Goal: Information Seeking & Learning: Find specific page/section

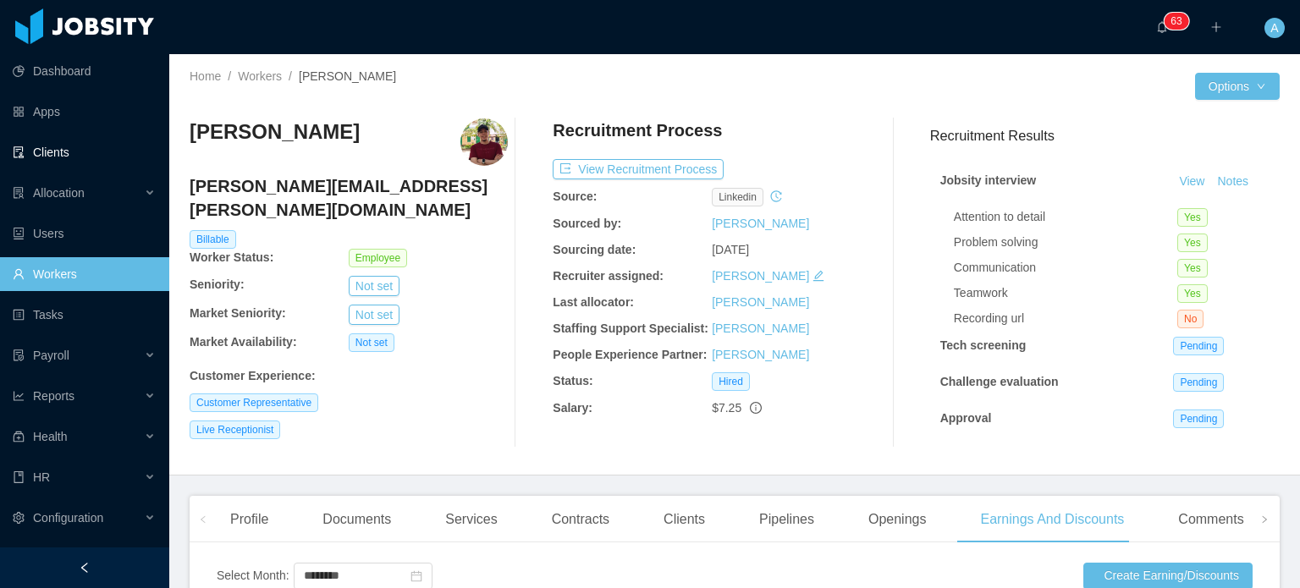
scroll to position [467, 0]
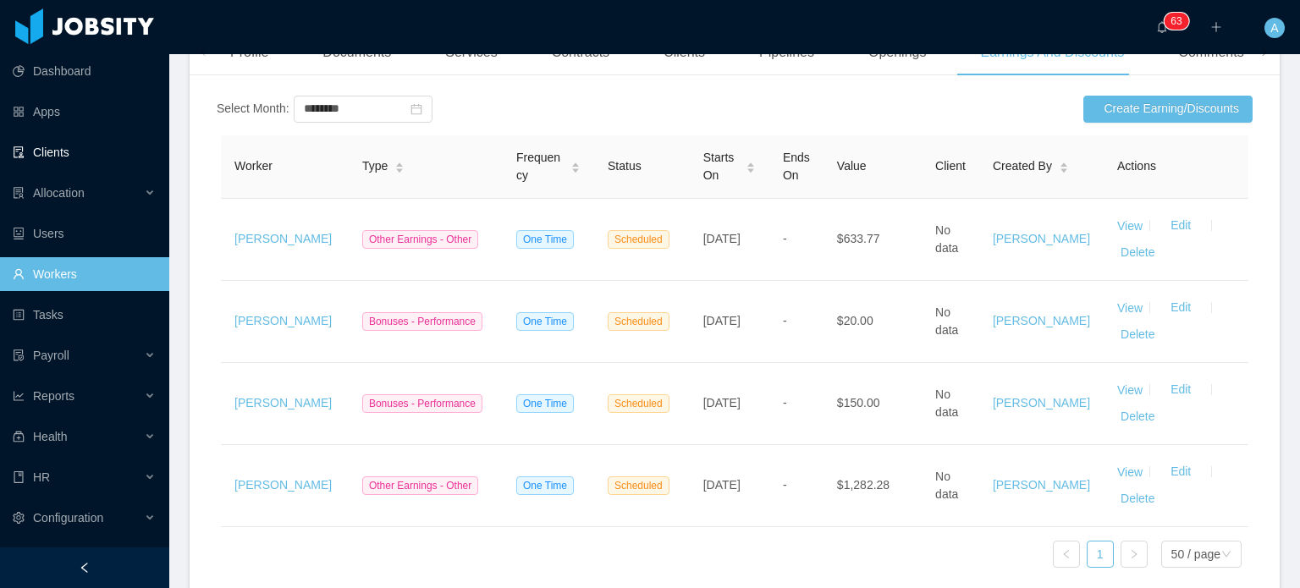
drag, startPoint x: 0, startPoint y: 0, endPoint x: 58, endPoint y: 151, distance: 162.0
click at [58, 151] on link "Clients" at bounding box center [84, 152] width 143 height 34
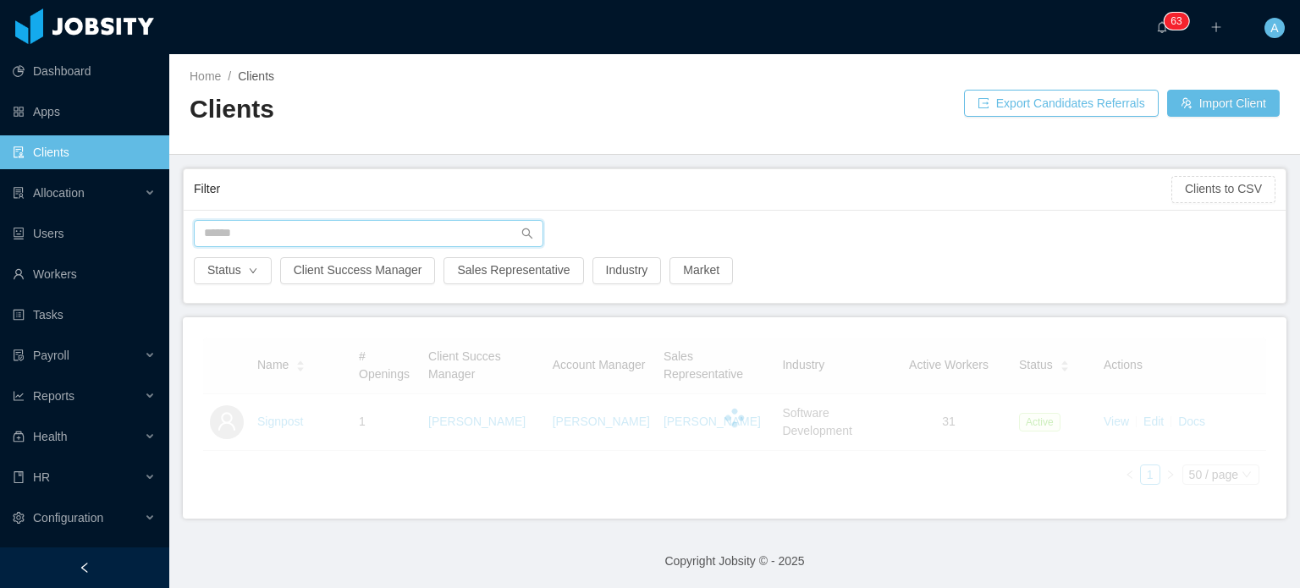
click at [332, 236] on input "text" at bounding box center [369, 233] width 350 height 27
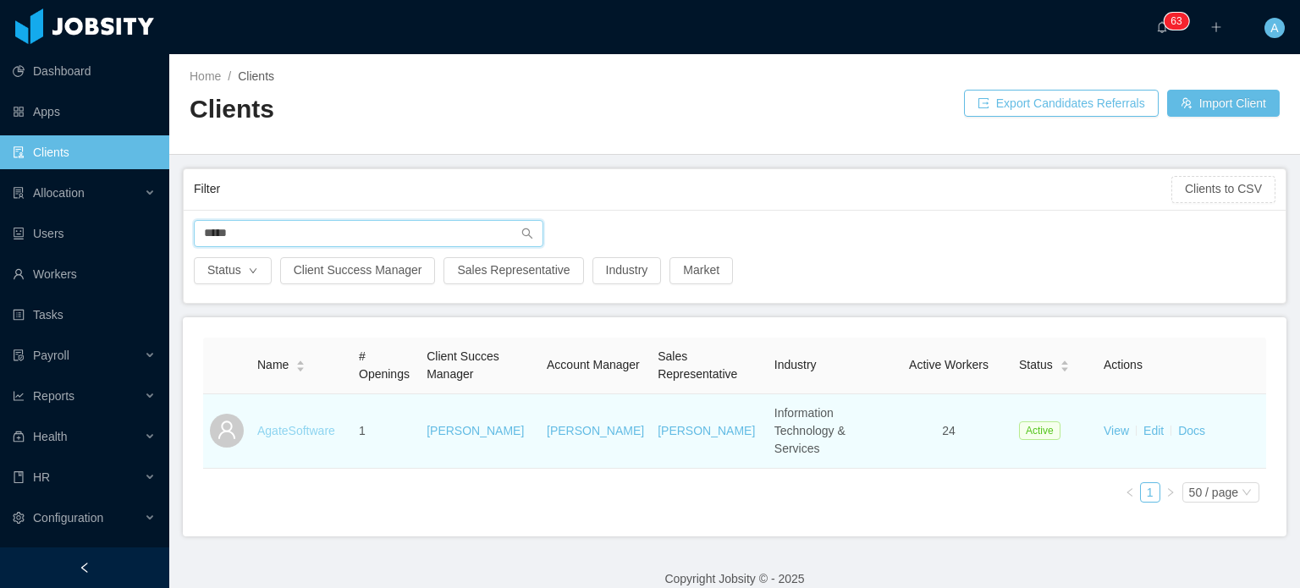
type input "*****"
click at [276, 424] on link "AgateSoftware" at bounding box center [296, 431] width 78 height 14
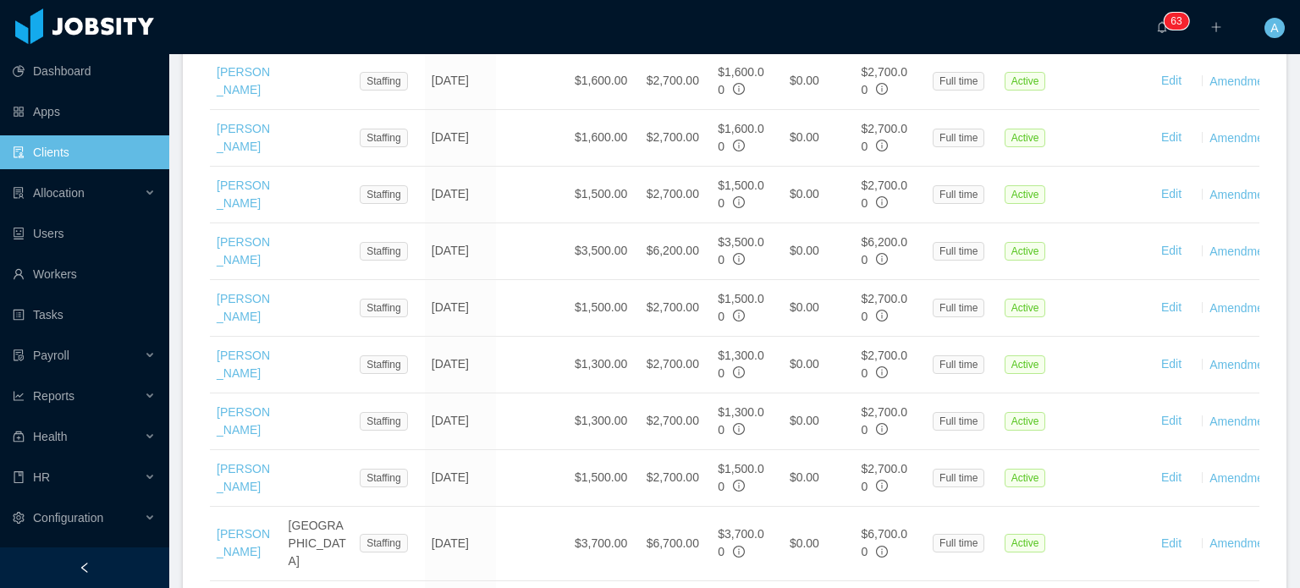
scroll to position [1502, 0]
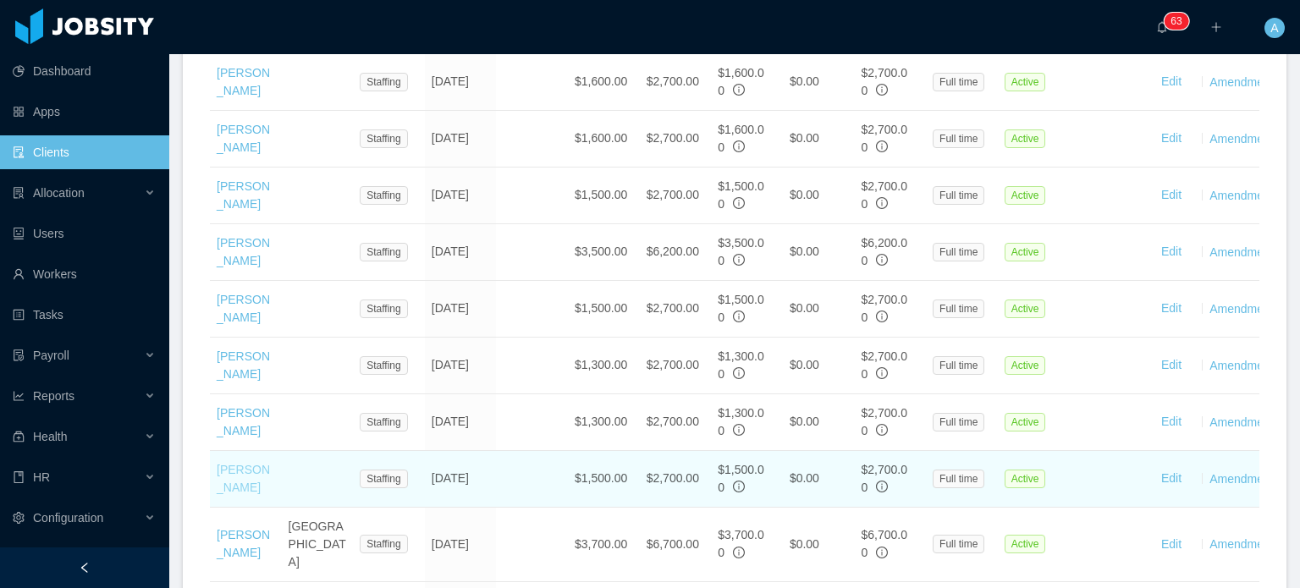
click at [230, 463] on link "[PERSON_NAME]" at bounding box center [243, 478] width 53 height 31
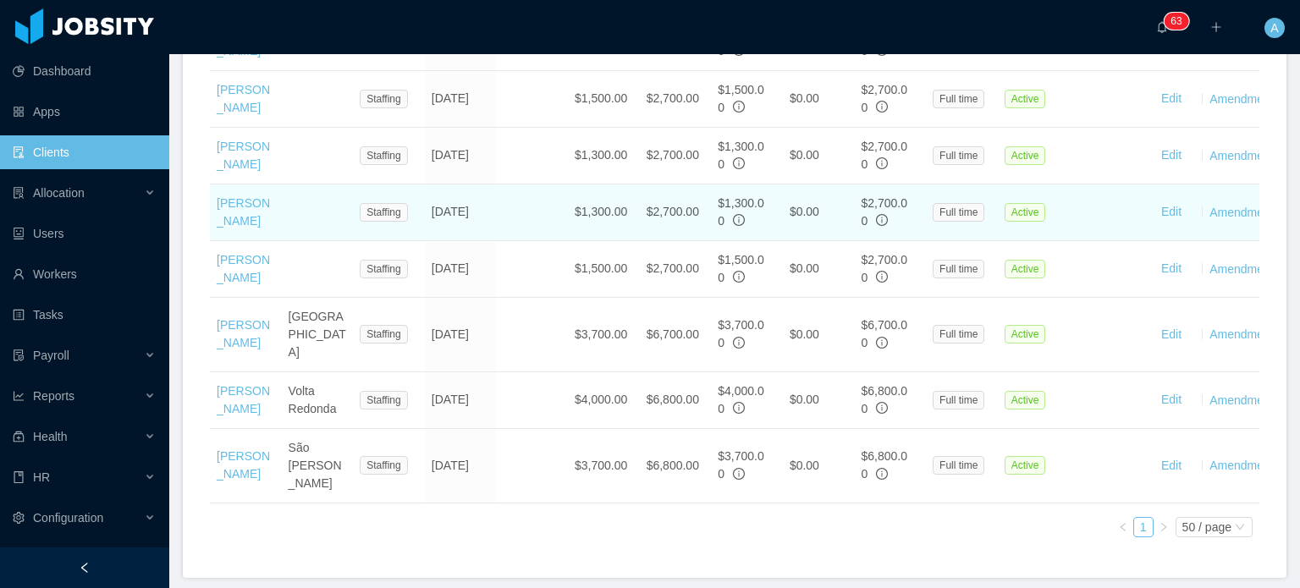
scroll to position [1715, 0]
click at [237, 194] on link "[PERSON_NAME]" at bounding box center [243, 209] width 53 height 31
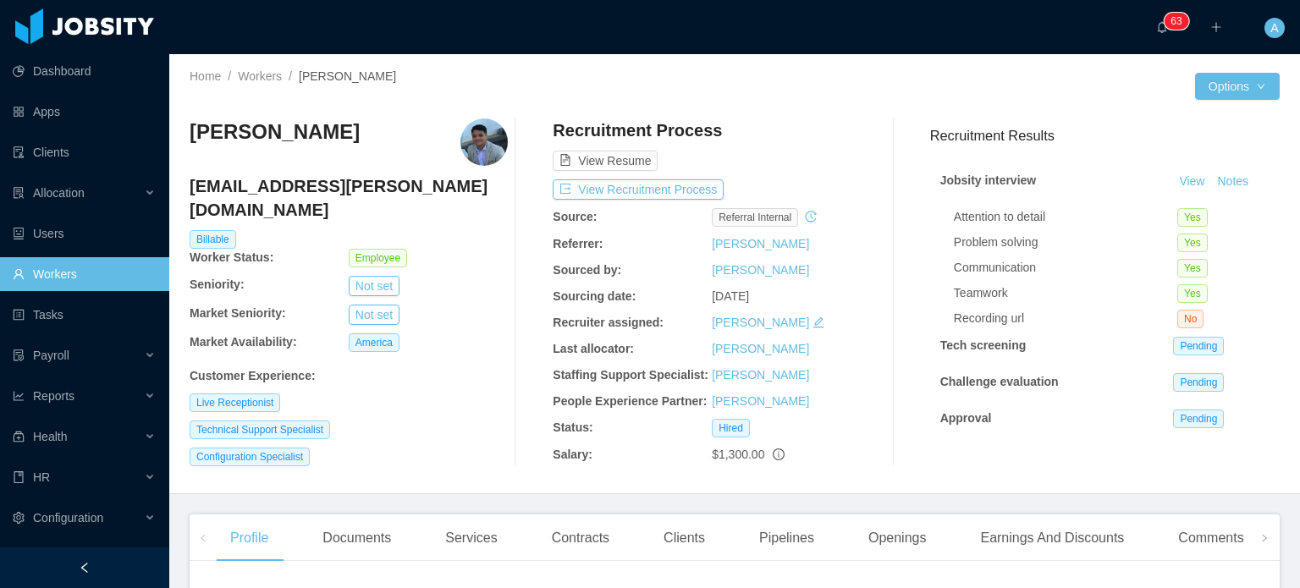
click at [488, 142] on img at bounding box center [483, 141] width 47 height 47
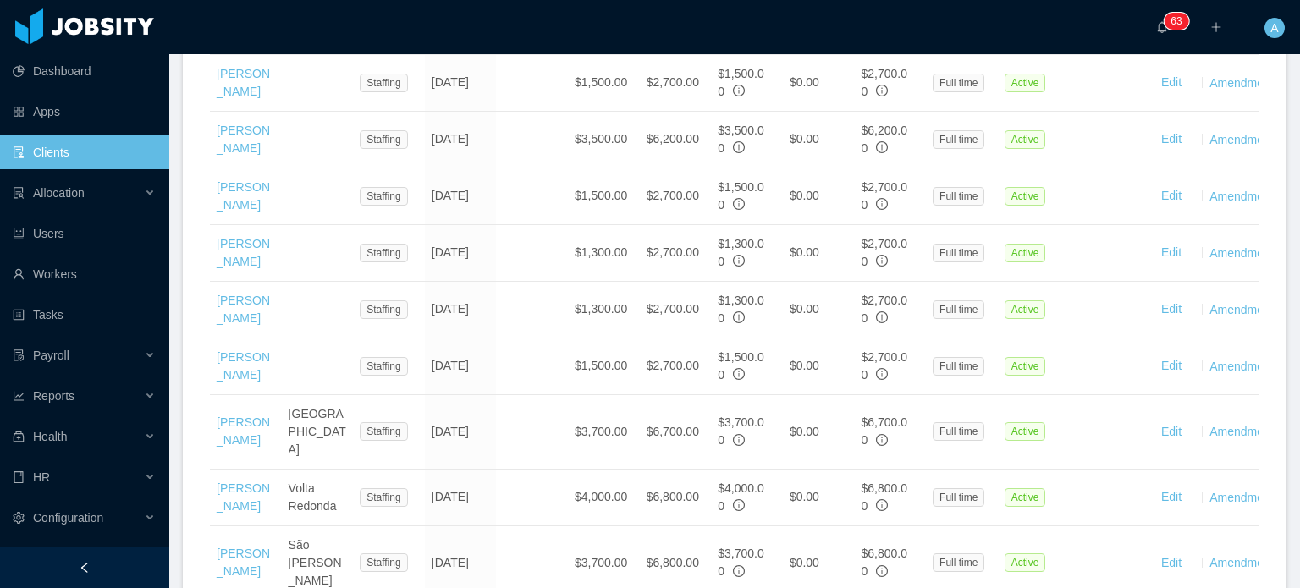
scroll to position [1662, 0]
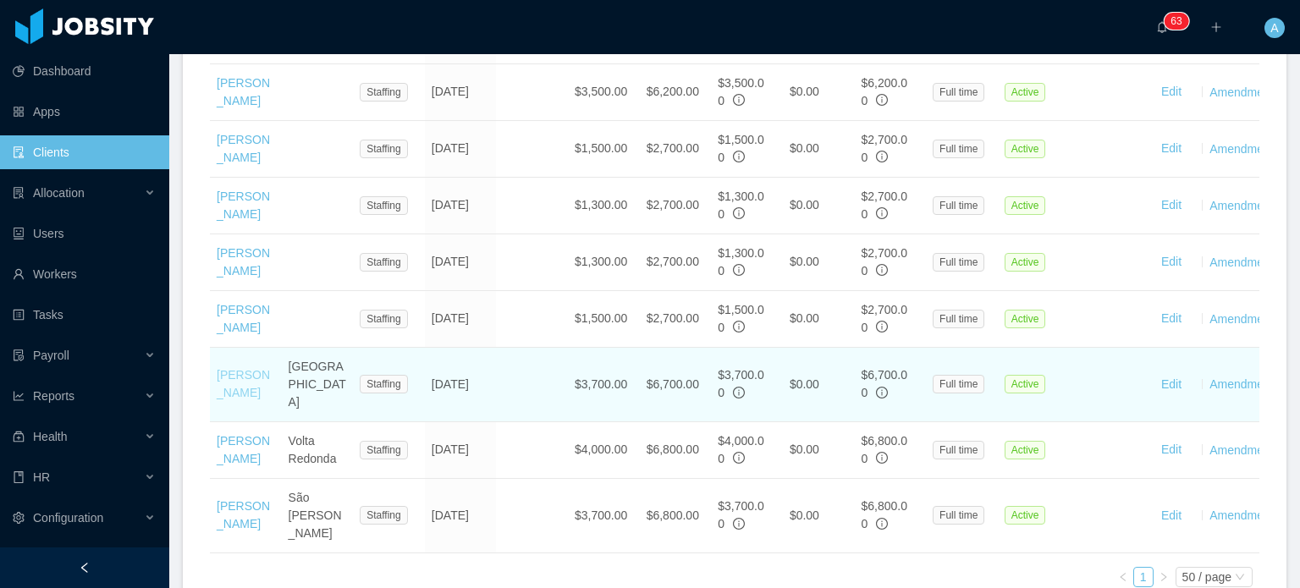
click at [237, 368] on link "[PERSON_NAME]" at bounding box center [243, 383] width 53 height 31
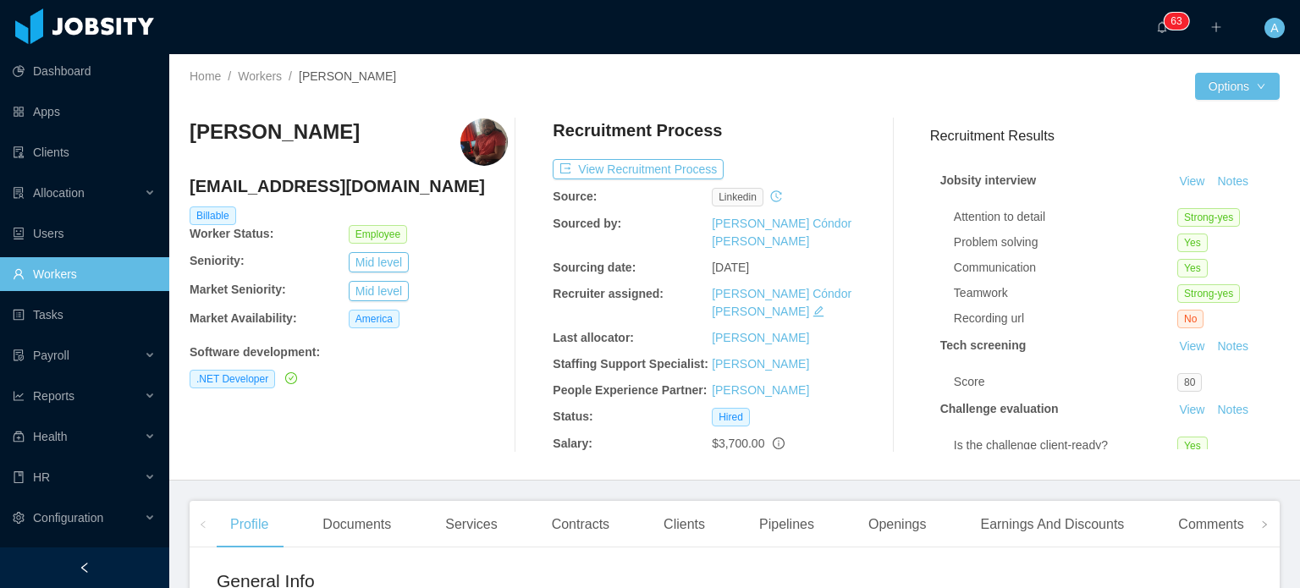
click at [482, 140] on img at bounding box center [483, 141] width 47 height 47
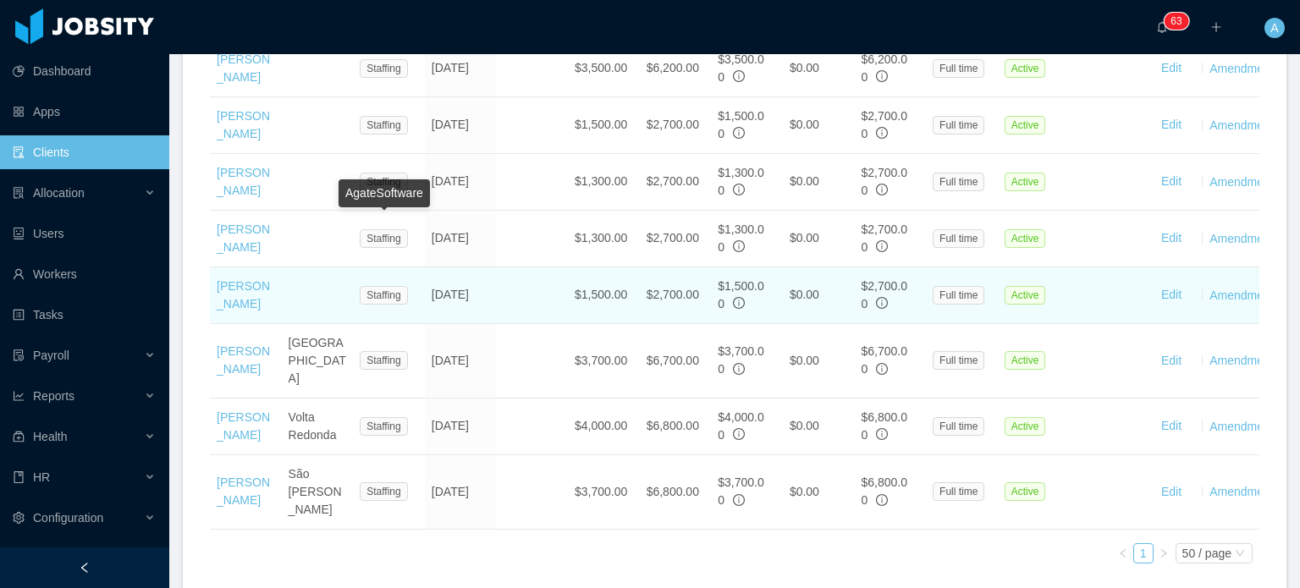
scroll to position [1687, 0]
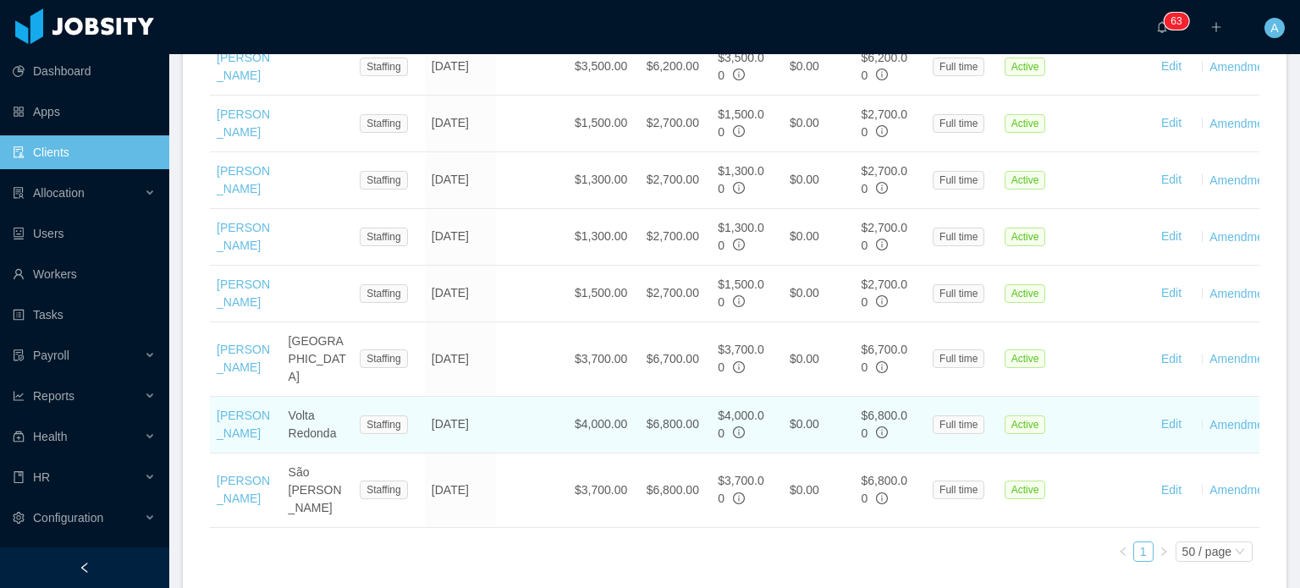
click at [240, 397] on td "[PERSON_NAME]" at bounding box center [246, 425] width 72 height 57
click at [240, 409] on link "[PERSON_NAME]" at bounding box center [243, 424] width 53 height 31
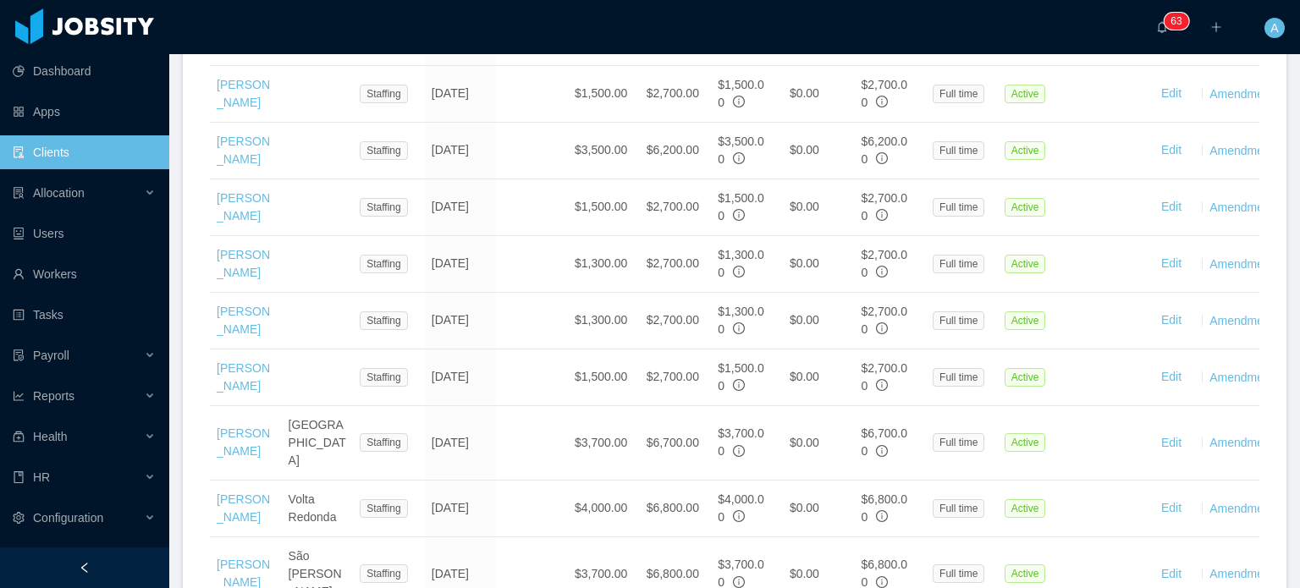
scroll to position [1605, 0]
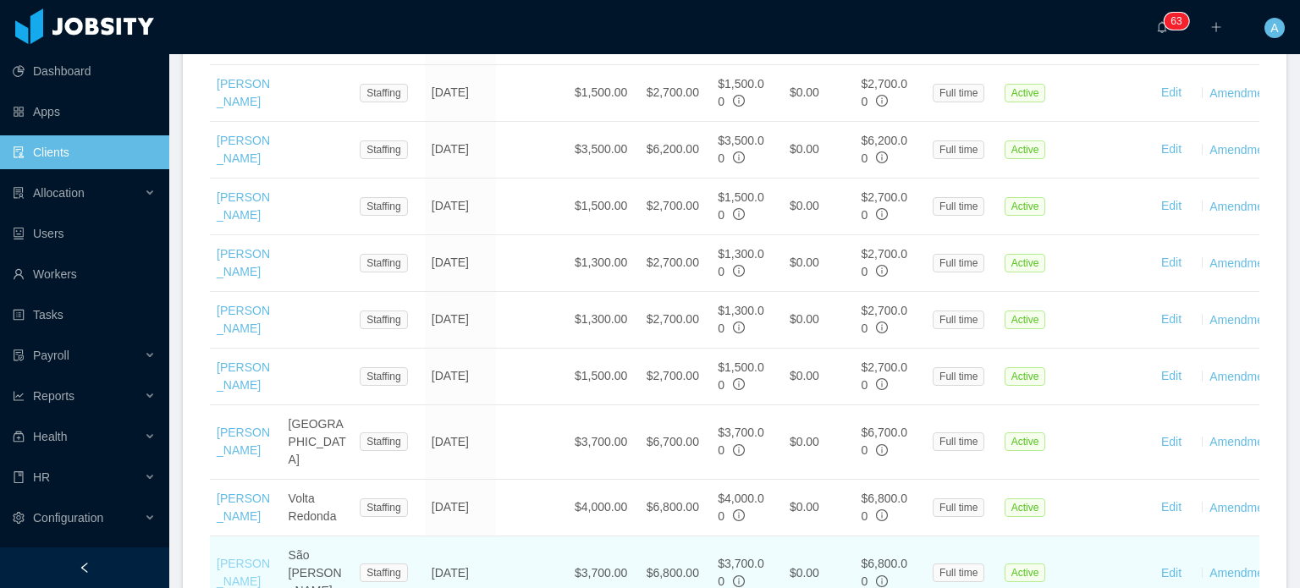
click at [234, 557] on link "[PERSON_NAME]" at bounding box center [243, 572] width 53 height 31
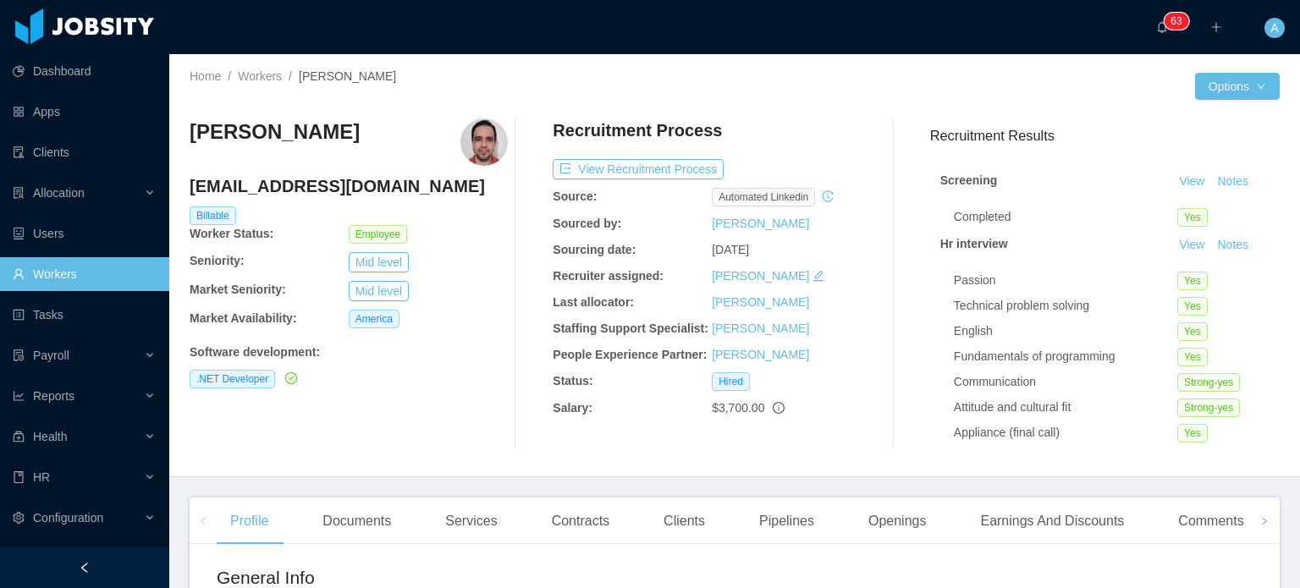
click at [63, 279] on link "Workers" at bounding box center [84, 274] width 143 height 34
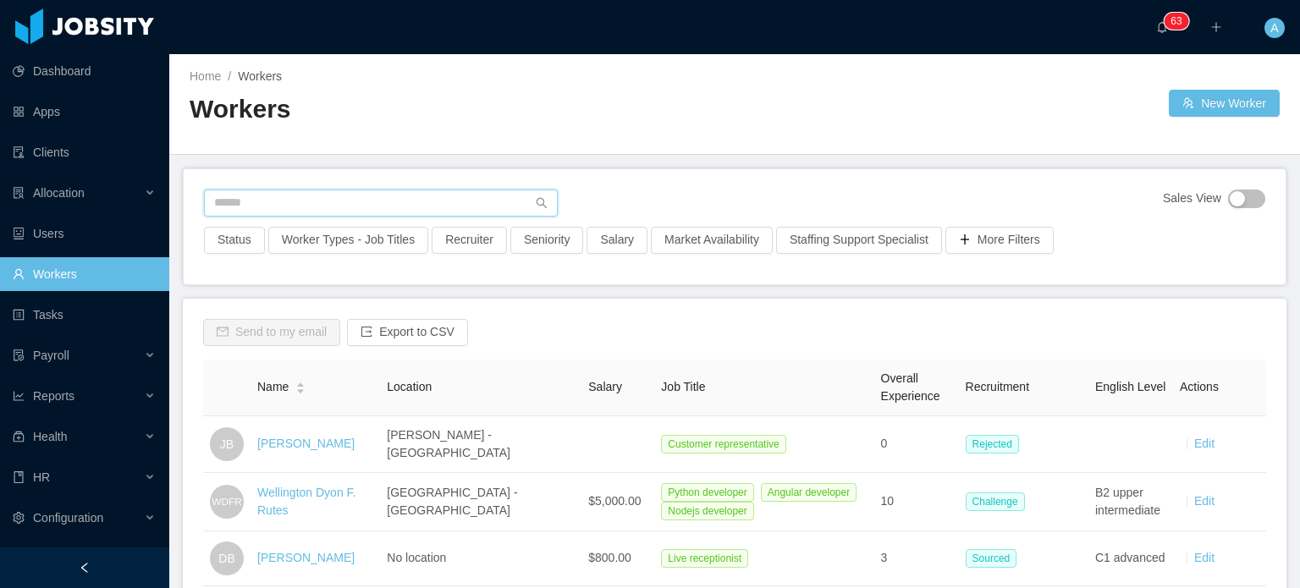
click at [320, 198] on input "text" at bounding box center [381, 203] width 354 height 27
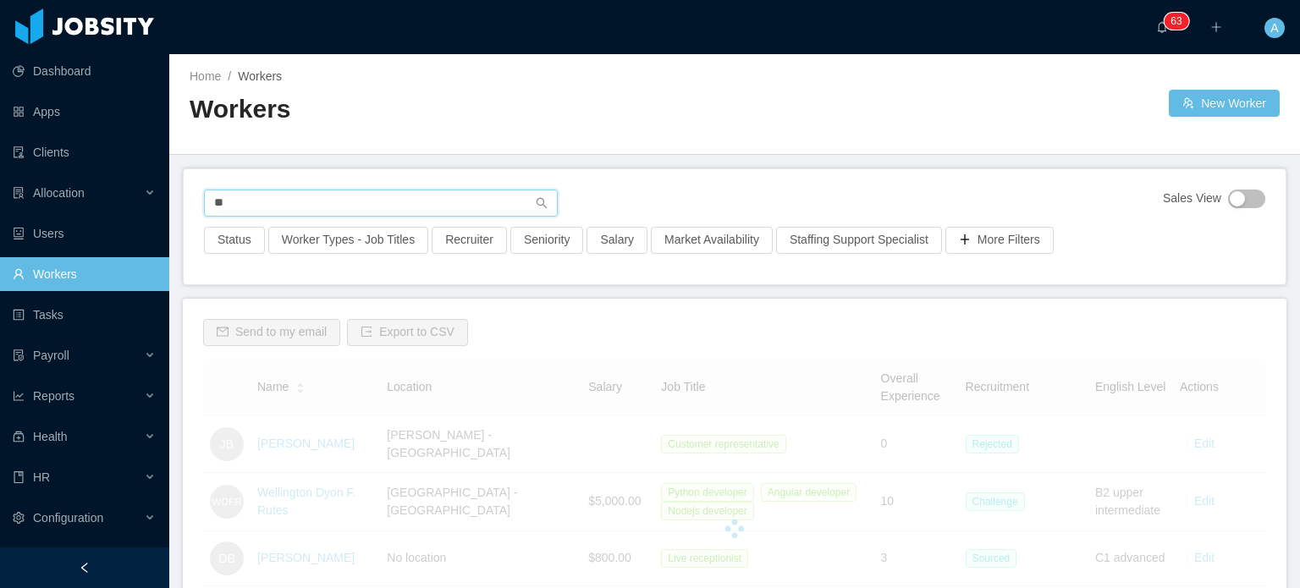
type input "*"
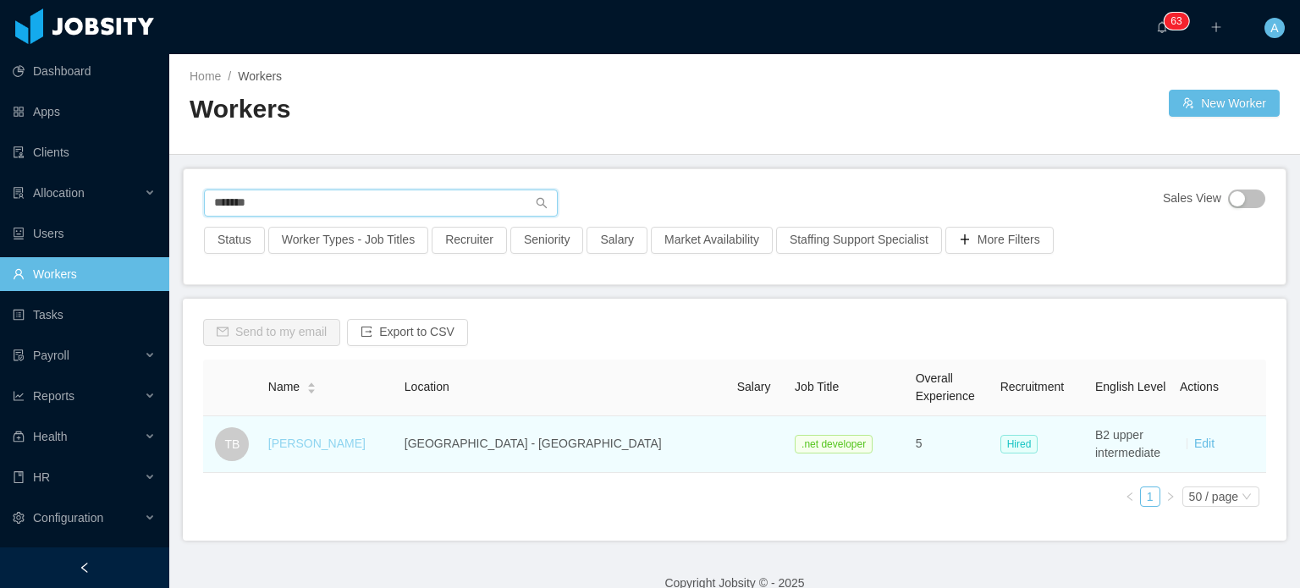
type input "*******"
click at [321, 443] on link "[PERSON_NAME]" at bounding box center [316, 444] width 97 height 14
